Goal: Task Accomplishment & Management: Manage account settings

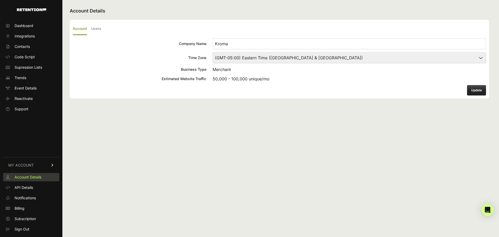
click at [29, 176] on span "Account Details" at bounding box center [28, 176] width 27 height 5
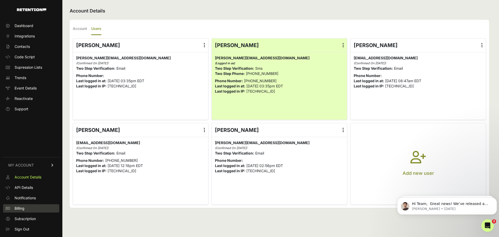
click at [22, 210] on span "Billing" at bounding box center [20, 207] width 10 height 5
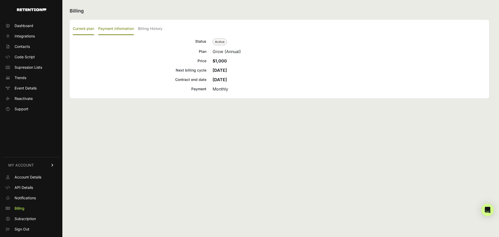
click at [123, 27] on label "Payment Information" at bounding box center [116, 29] width 36 height 12
click at [0, 0] on input "Payment Information" at bounding box center [0, 0] width 0 height 0
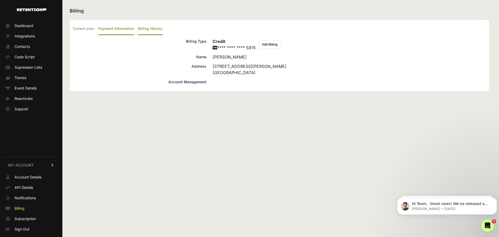
click at [156, 29] on label "Billing History" at bounding box center [150, 29] width 24 height 12
click at [0, 0] on input "Billing History" at bounding box center [0, 0] width 0 height 0
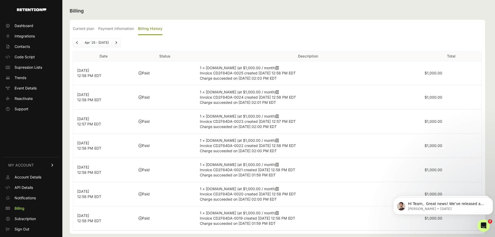
click at [457, 70] on td "$1,000.00" at bounding box center [450, 73] width 61 height 24
click at [276, 68] on icon at bounding box center [277, 68] width 3 height 4
click at [313, 77] on td "1 × Retention.com (at $1,000.00 / month) Invoice CD2F84DA-0025 created Oct 6, 2…" at bounding box center [308, 73] width 225 height 24
click at [28, 177] on span "Account Details" at bounding box center [28, 176] width 27 height 5
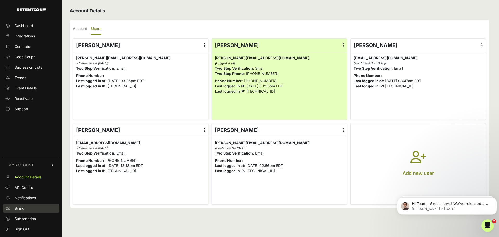
click at [23, 209] on span "Billing" at bounding box center [20, 207] width 10 height 5
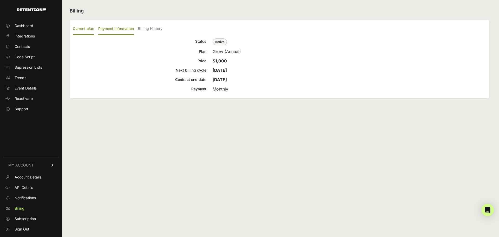
click at [114, 30] on label "Payment Information" at bounding box center [116, 29] width 36 height 12
click at [0, 0] on input "Payment Information" at bounding box center [0, 0] width 0 height 0
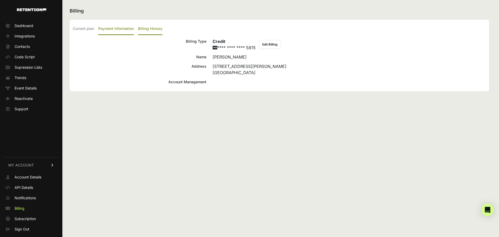
click at [148, 30] on label "Billing History" at bounding box center [150, 29] width 24 height 12
click at [0, 0] on input "Billing History" at bounding box center [0, 0] width 0 height 0
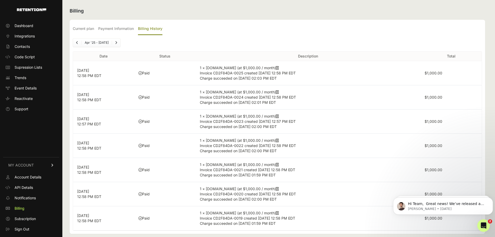
click at [276, 67] on icon at bounding box center [277, 68] width 3 height 4
